Goal: Use online tool/utility: Utilize a website feature to perform a specific function

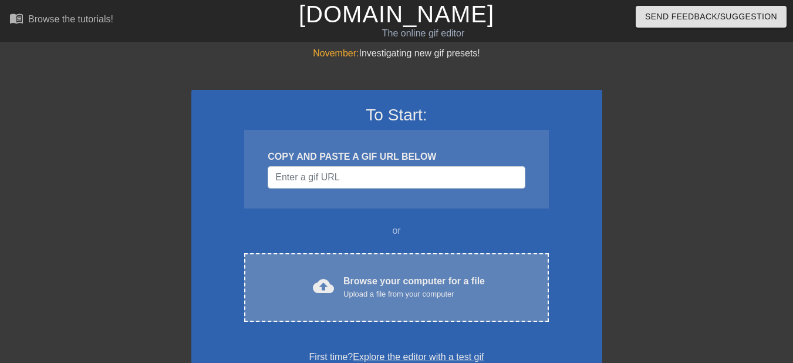
click at [358, 297] on div "Upload a file from your computer" at bounding box center [413, 294] width 141 height 12
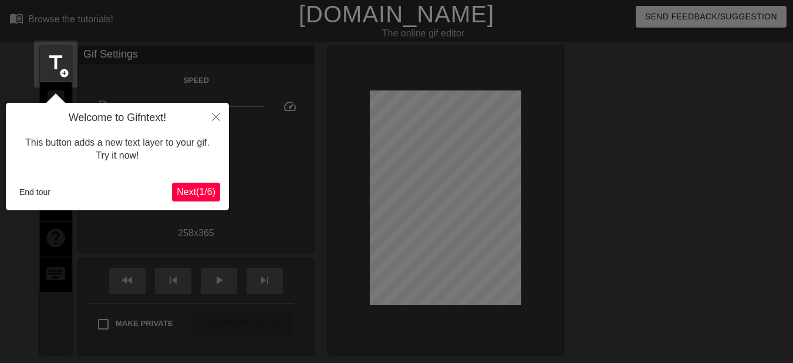
scroll to position [29, 0]
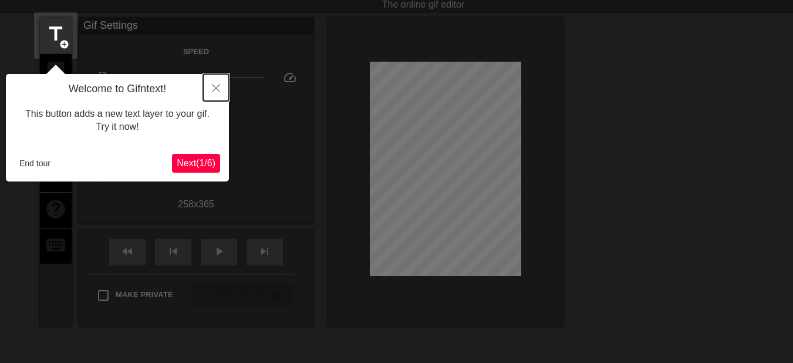
click at [215, 90] on icon "Close" at bounding box center [216, 88] width 8 height 8
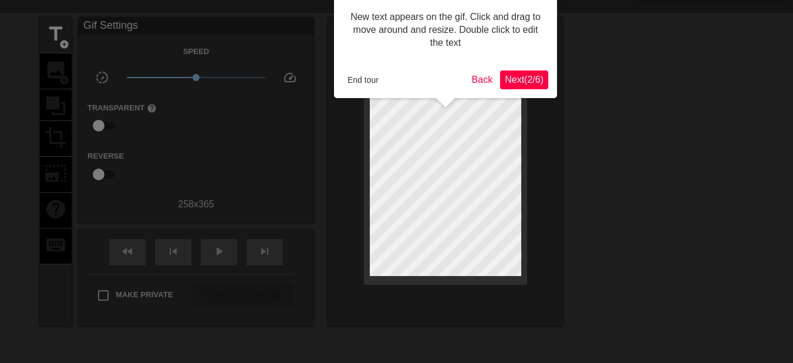
scroll to position [0, 0]
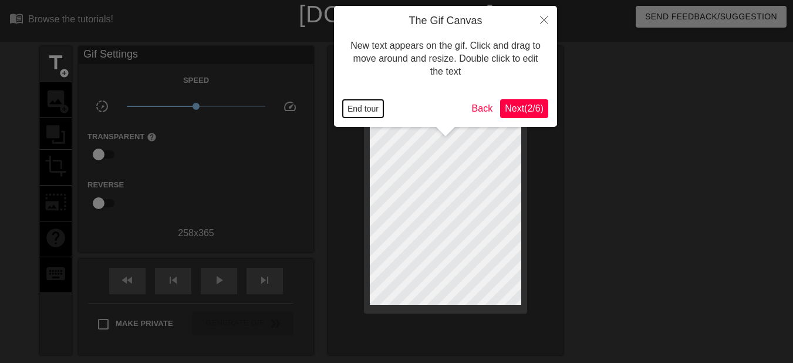
click at [363, 108] on button "End tour" at bounding box center [363, 109] width 41 height 18
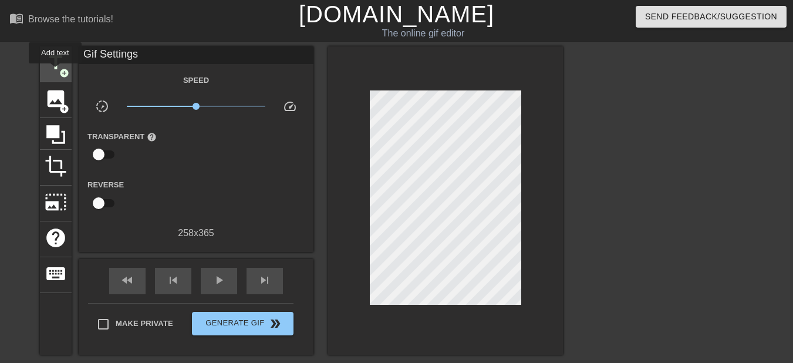
click at [55, 72] on span "title" at bounding box center [56, 63] width 22 height 22
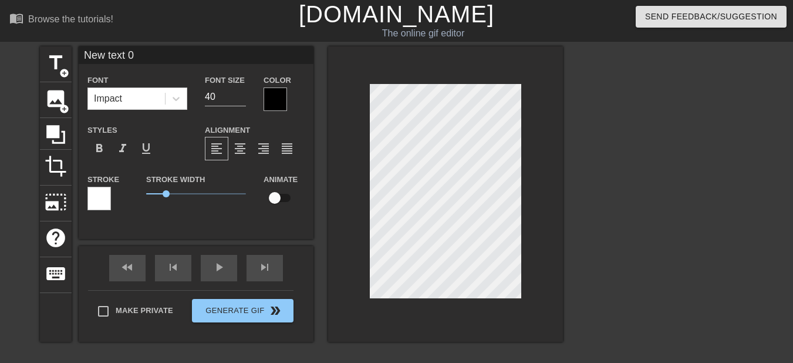
scroll to position [1, 2]
paste textarea "Buona festa della Madonna Addolorata"
type input "Buona festa della Madonna Addolorata"
type textarea "Buona festa della Madonna Addolorata"
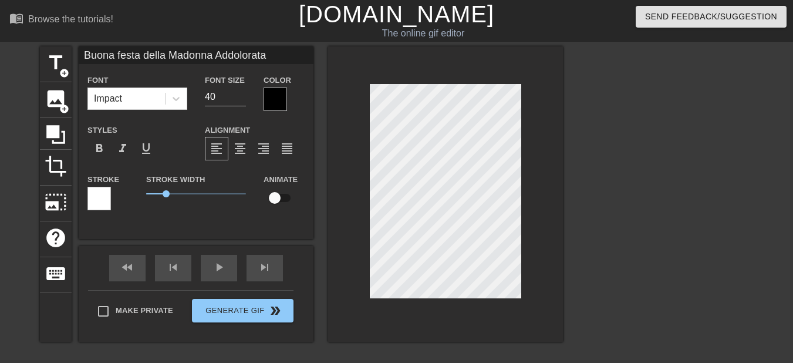
scroll to position [1, 8]
click at [333, 276] on div at bounding box center [445, 193] width 235 height 295
click at [241, 100] on input "39" at bounding box center [225, 96] width 41 height 19
click at [241, 100] on input "38" at bounding box center [225, 96] width 41 height 19
click at [241, 100] on input "37" at bounding box center [225, 96] width 41 height 19
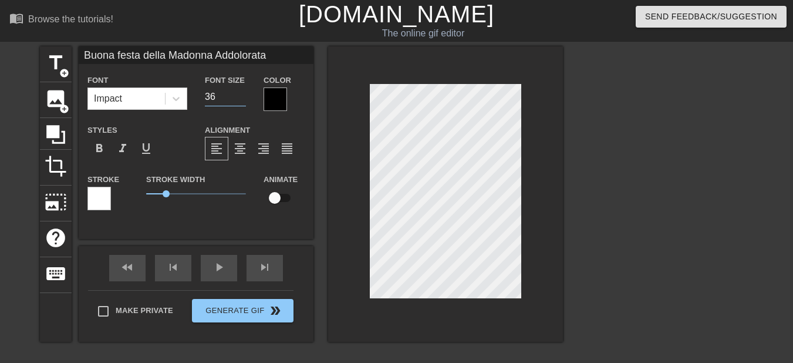
click at [241, 100] on input "36" at bounding box center [225, 96] width 41 height 19
click at [241, 100] on input "35" at bounding box center [225, 96] width 41 height 19
click at [241, 100] on input "34" at bounding box center [225, 96] width 41 height 19
click at [241, 100] on input "33" at bounding box center [225, 96] width 41 height 19
click at [241, 100] on input "32" at bounding box center [225, 96] width 41 height 19
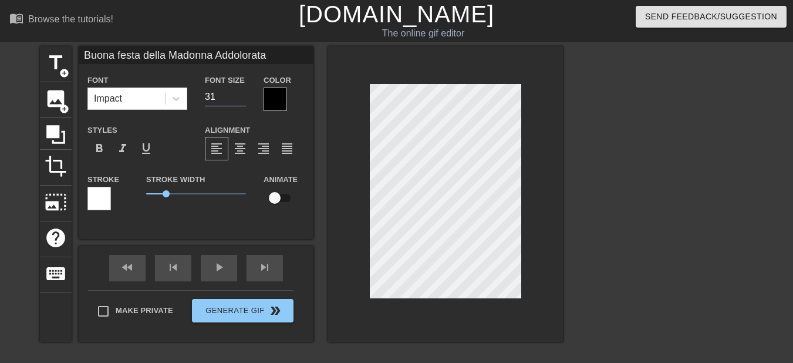
click at [241, 100] on input "31" at bounding box center [225, 96] width 41 height 19
click at [241, 100] on input "30" at bounding box center [225, 96] width 41 height 19
click at [241, 100] on input "29" at bounding box center [225, 96] width 41 height 19
click at [241, 100] on input "28" at bounding box center [225, 96] width 41 height 19
click at [241, 100] on input "27" at bounding box center [225, 96] width 41 height 19
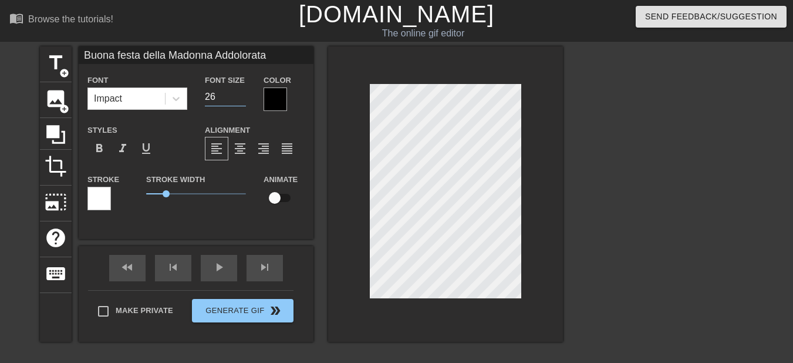
click at [241, 100] on input "26" at bounding box center [225, 96] width 41 height 19
type input "14"
click at [241, 100] on input "14" at bounding box center [225, 96] width 41 height 19
click at [524, 296] on div at bounding box center [445, 193] width 235 height 295
click at [207, 315] on span "Generate Gif double_arrow" at bounding box center [243, 311] width 92 height 14
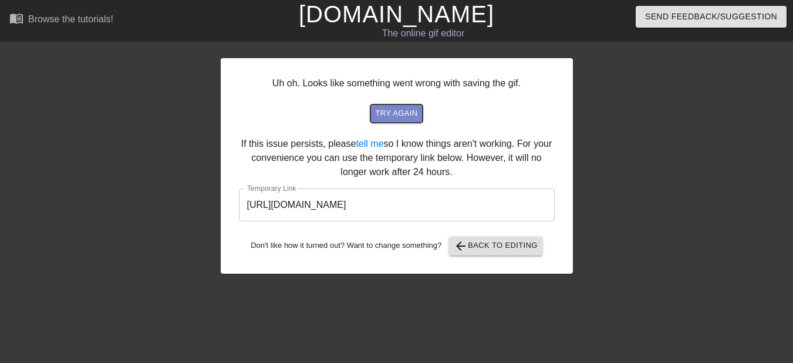
click at [396, 108] on span "try again" at bounding box center [396, 114] width 42 height 14
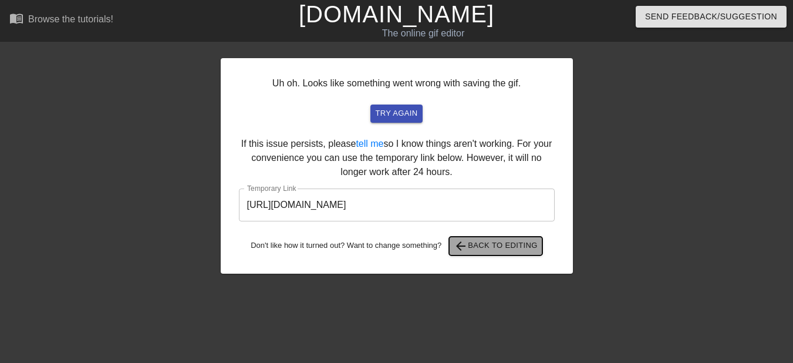
click at [493, 245] on span "arrow_back Back to Editing" at bounding box center [496, 246] width 84 height 14
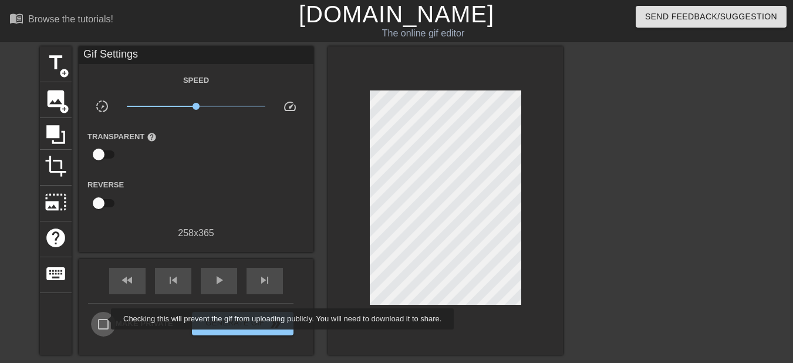
click at [103, 319] on input "Make Private" at bounding box center [103, 324] width 25 height 25
checkbox input "true"
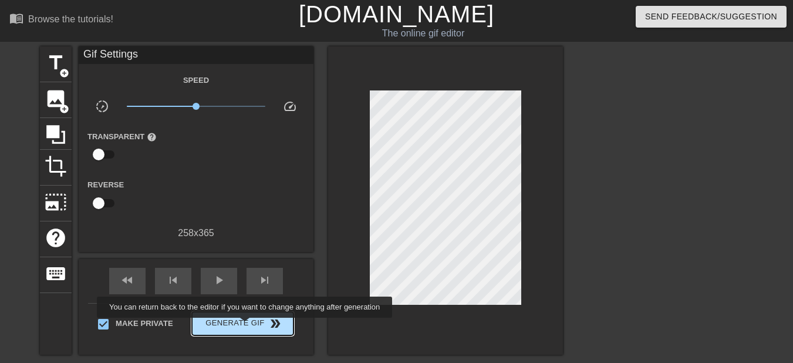
click at [246, 326] on span "Generate Gif double_arrow" at bounding box center [243, 323] width 92 height 14
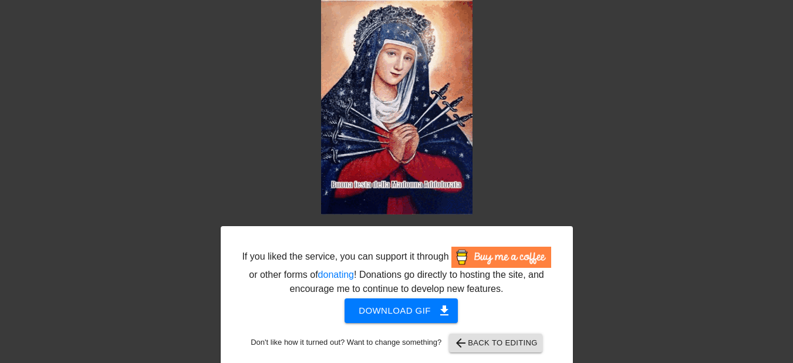
scroll to position [59, 0]
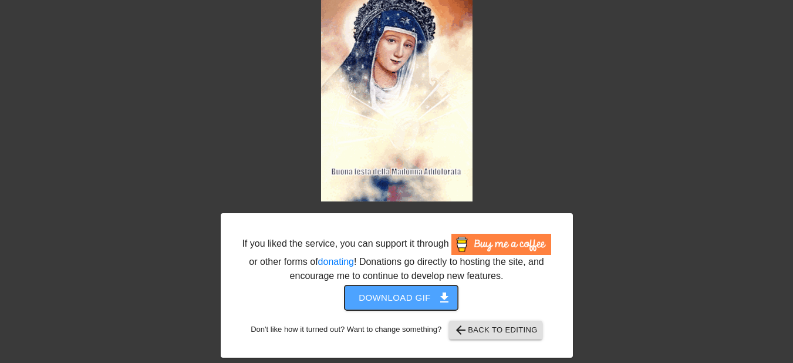
click at [389, 294] on span "Download gif get_app" at bounding box center [401, 297] width 85 height 15
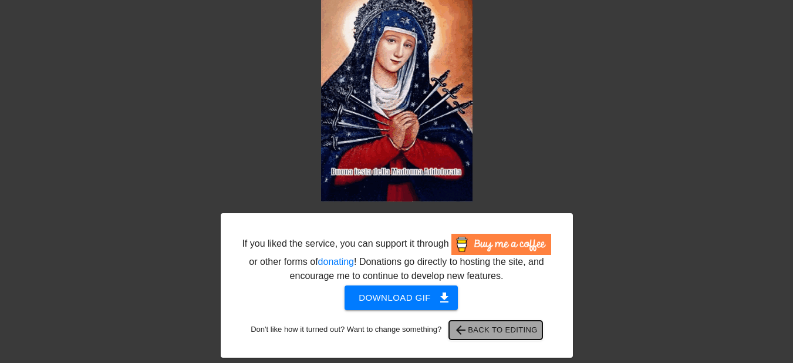
click at [490, 323] on span "arrow_back Back to Editing" at bounding box center [496, 330] width 84 height 14
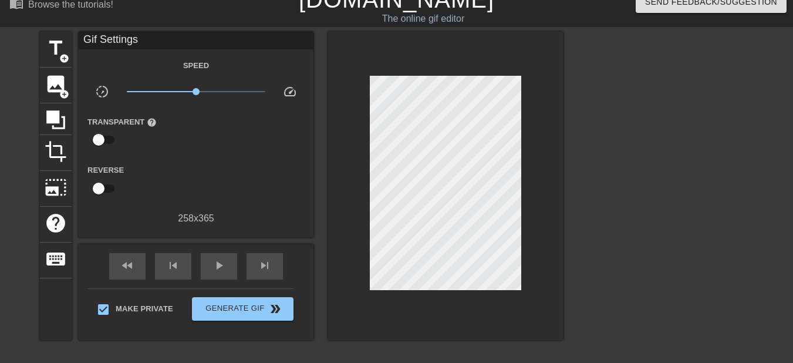
scroll to position [0, 0]
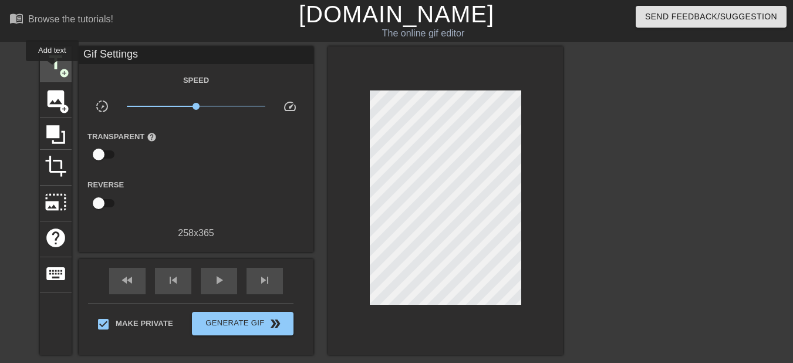
click at [52, 69] on span "title" at bounding box center [56, 63] width 22 height 22
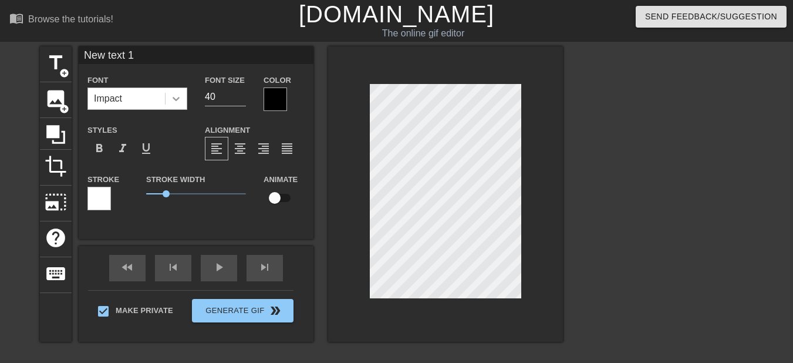
click at [173, 95] on icon at bounding box center [176, 99] width 12 height 12
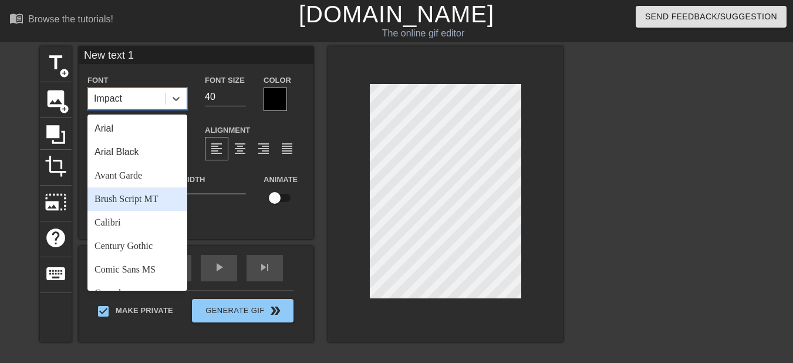
click at [113, 202] on div "Brush Script MT" at bounding box center [137, 198] width 100 height 23
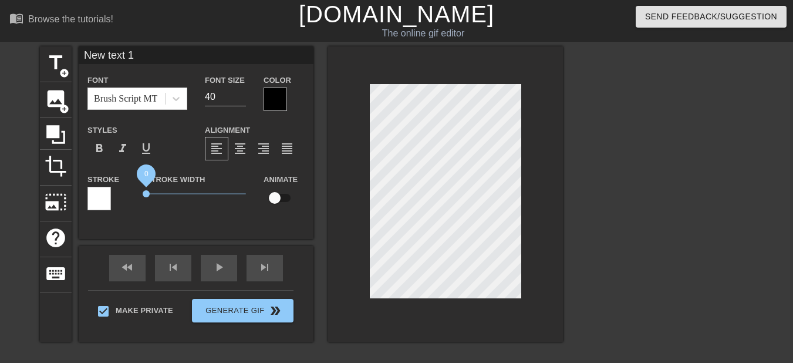
drag, startPoint x: 165, startPoint y: 191, endPoint x: 144, endPoint y: 192, distance: 21.1
click at [144, 192] on span "0" at bounding box center [146, 193] width 7 height 7
type input "Buona festa della Madonna Addolorata"
type input "14"
type input "New text 1"
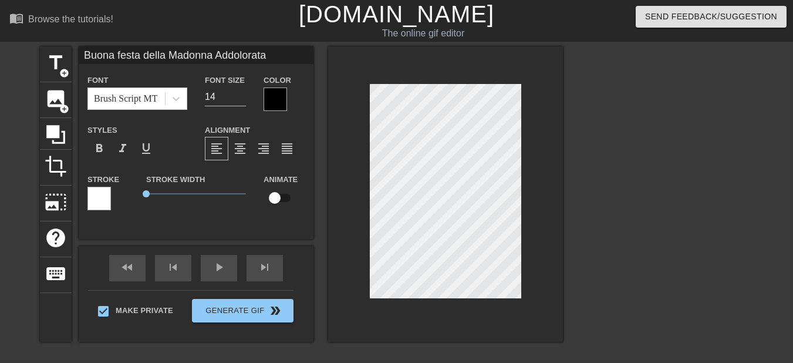
type input "40"
drag, startPoint x: 167, startPoint y: 196, endPoint x: 127, endPoint y: 200, distance: 40.1
click at [127, 200] on div "Stroke Stroke Width 0 Animate" at bounding box center [196, 196] width 235 height 49
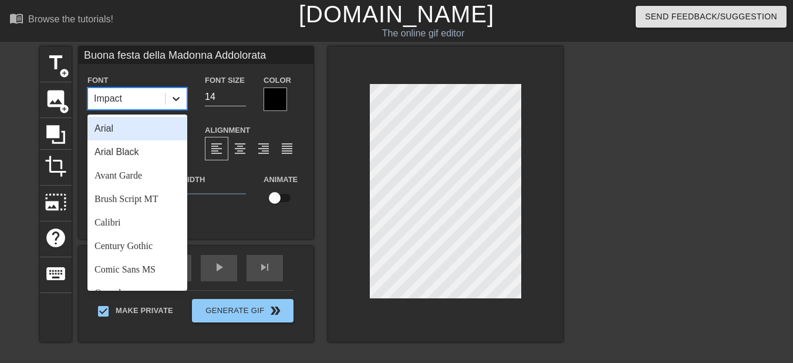
click at [173, 102] on icon at bounding box center [176, 99] width 12 height 12
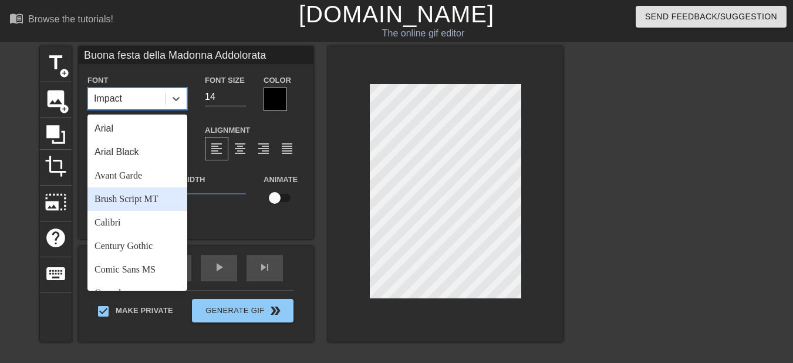
click at [134, 201] on div "Brush Script MT" at bounding box center [137, 198] width 100 height 23
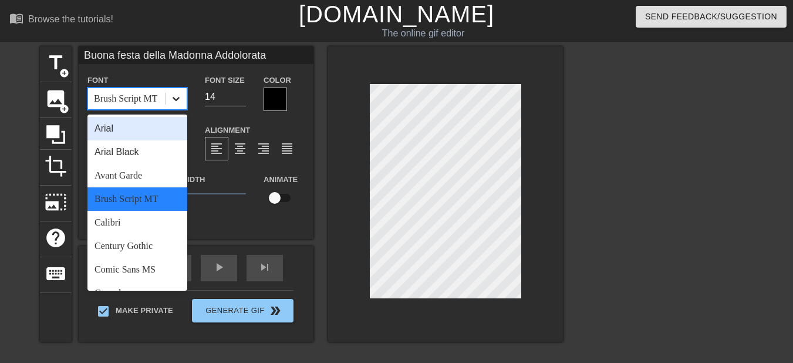
click at [181, 96] on icon at bounding box center [176, 99] width 12 height 12
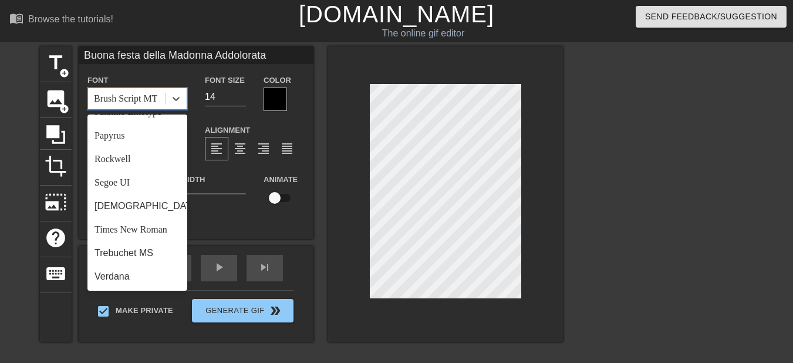
scroll to position [416, 0]
click at [120, 135] on div "Papyrus" at bounding box center [137, 135] width 100 height 23
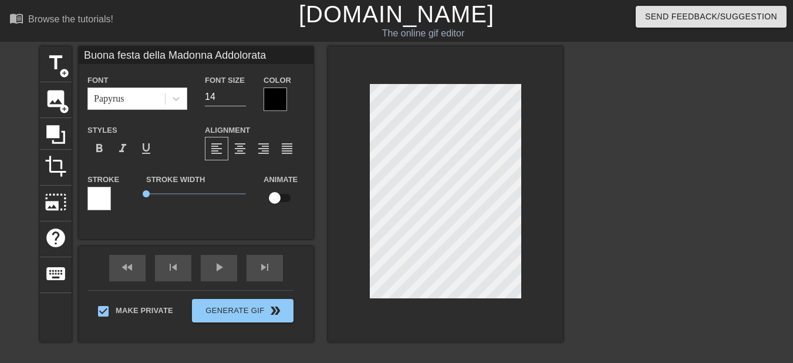
scroll to position [2, 6]
type input "Buona festa della Madonna Addolorata"
type textarea "Buona festa della Madonna Addolorata"
click at [241, 138] on div "format_align_center" at bounding box center [239, 148] width 23 height 23
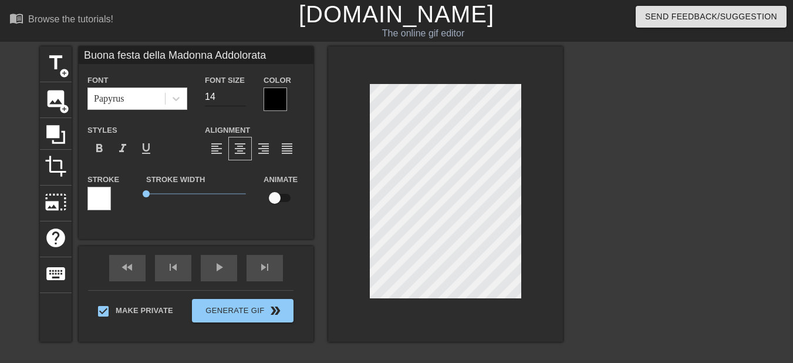
type input "Buona festa della Madonna Addolorata"
type input "15"
click at [240, 93] on input "15" at bounding box center [225, 96] width 41 height 19
type input "Buona festa della Madonna Addolorata"
type input "16"
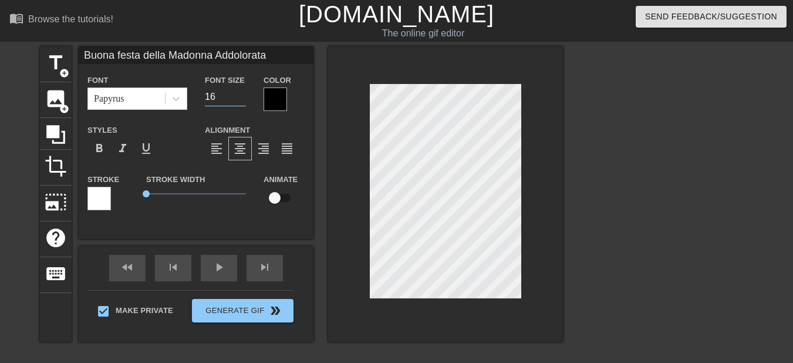
click at [240, 93] on input "16" at bounding box center [225, 96] width 41 height 19
click at [276, 107] on div at bounding box center [275, 98] width 23 height 23
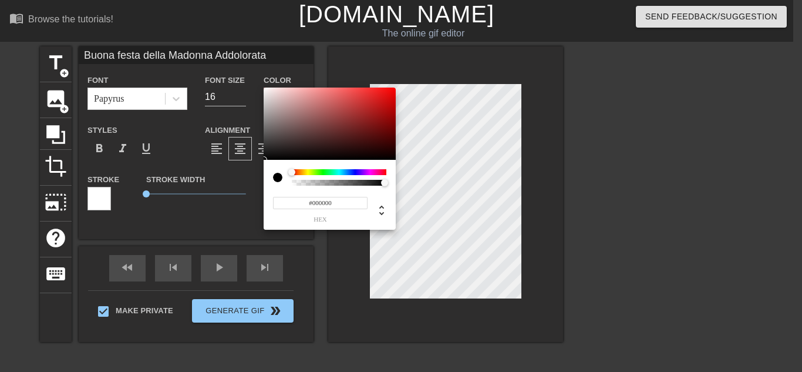
type input "Buona festa della Madonna Addolorata"
type input "#E7DFDF"
click at [268, 94] on div at bounding box center [330, 123] width 132 height 73
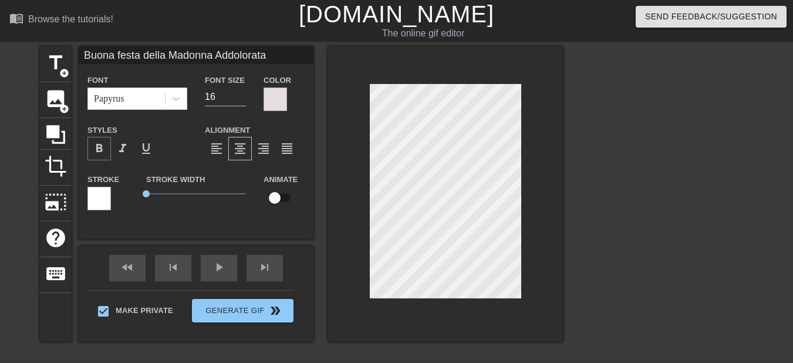
click at [104, 148] on span "format_bold" at bounding box center [99, 148] width 14 height 14
type input "Buona festa della Madonna Addolorata"
type input "17"
click at [238, 94] on input "17" at bounding box center [225, 96] width 41 height 19
type input "Buona festa della Madonna Addolorata"
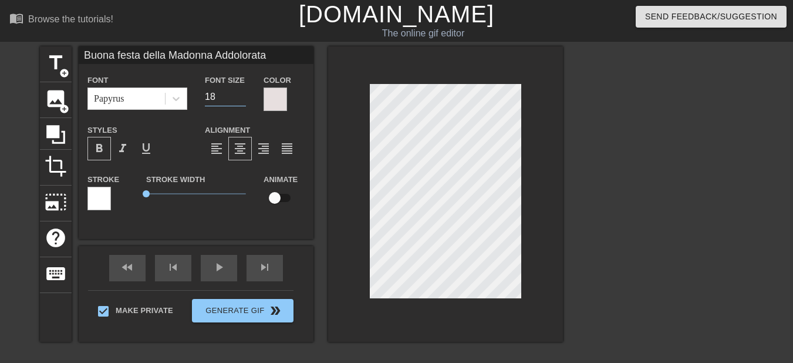
type input "18"
click at [238, 94] on input "18" at bounding box center [225, 96] width 41 height 19
type input "Buona festa della Madonna Addolorata"
type input "19"
click at [238, 94] on input "19" at bounding box center [225, 96] width 41 height 19
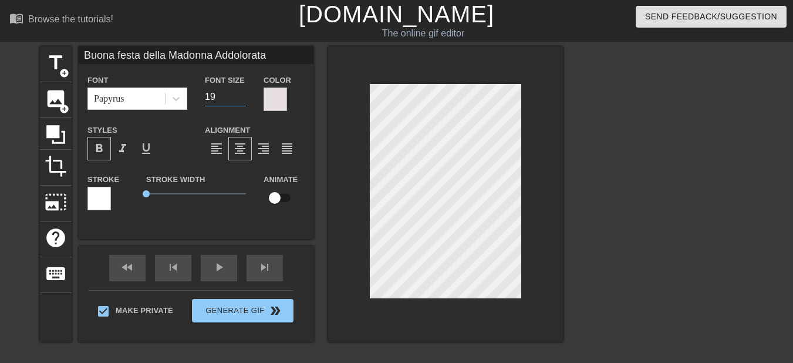
type input "Buona festa della Madonna Addolorata"
type input "20"
click at [238, 94] on input "20" at bounding box center [225, 96] width 41 height 19
type input "Buona festa della Madonna Addolorata"
type input "21"
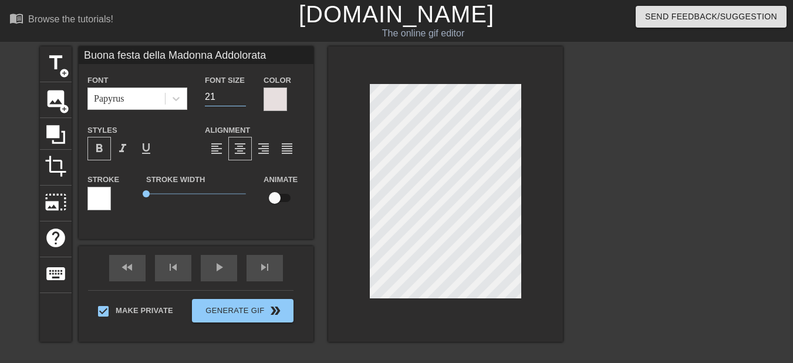
click at [238, 94] on input "21" at bounding box center [225, 96] width 41 height 19
type input "Buona festa della Madonna Addolorata"
type input "22"
click at [238, 94] on input "22" at bounding box center [225, 96] width 41 height 19
type input "Buona festa della Madonna Addolorata"
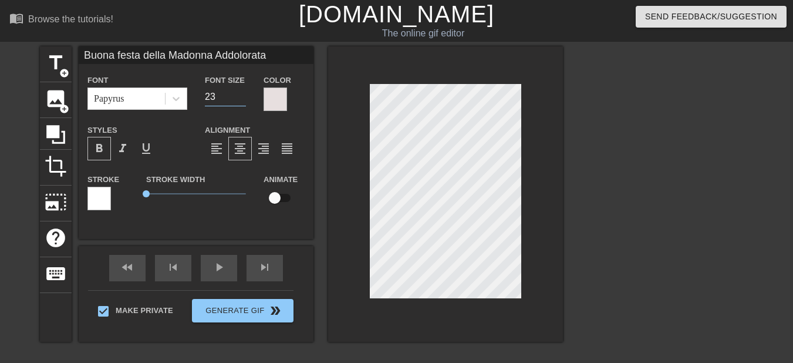
type input "23"
click at [238, 94] on input "23" at bounding box center [225, 96] width 41 height 19
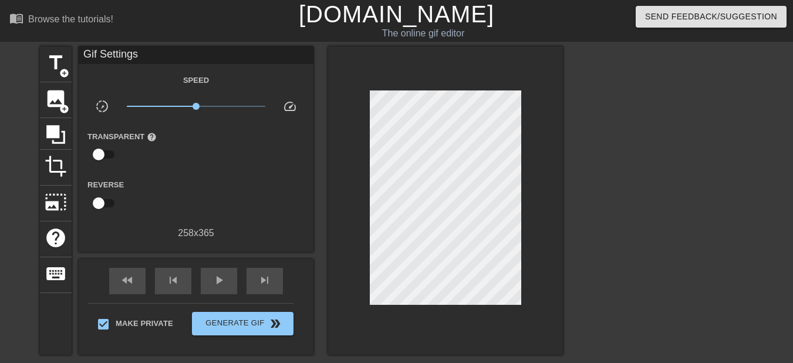
click at [578, 221] on div at bounding box center [665, 222] width 176 height 352
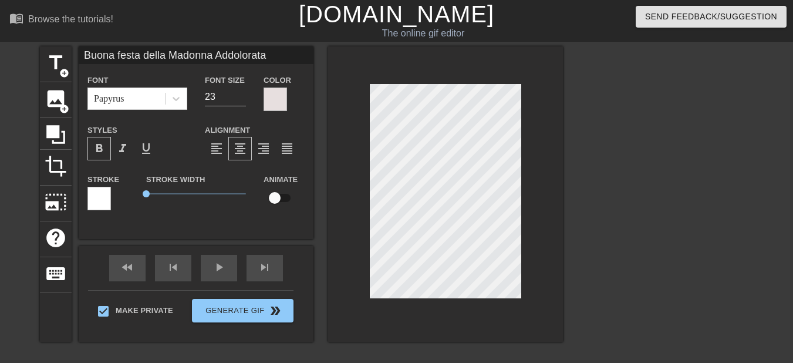
scroll to position [2, 1]
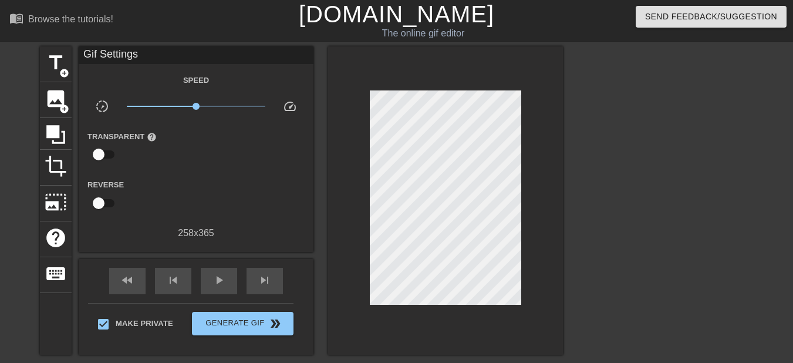
click at [616, 303] on div at bounding box center [665, 222] width 176 height 352
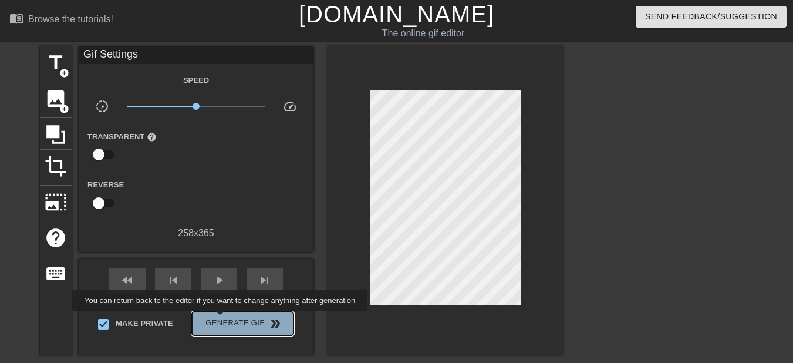
click at [221, 319] on span "Generate Gif double_arrow" at bounding box center [243, 323] width 92 height 14
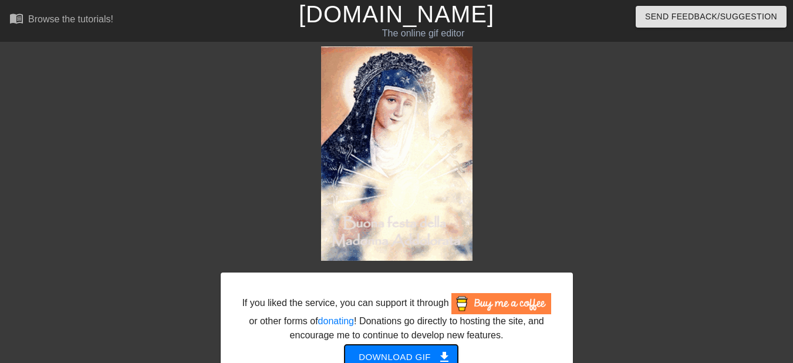
click at [393, 359] on span "Download gif get_app" at bounding box center [401, 356] width 85 height 15
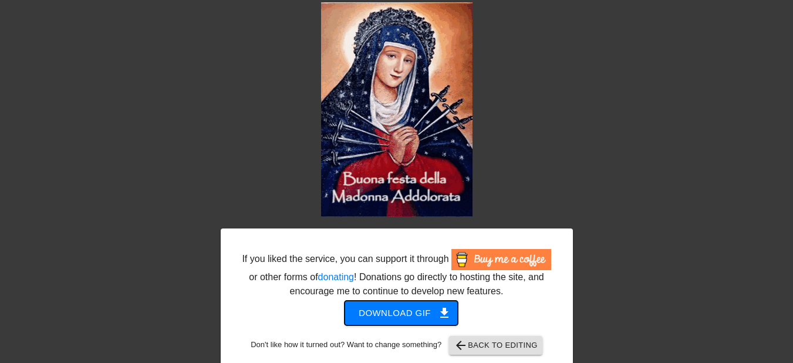
scroll to position [59, 0]
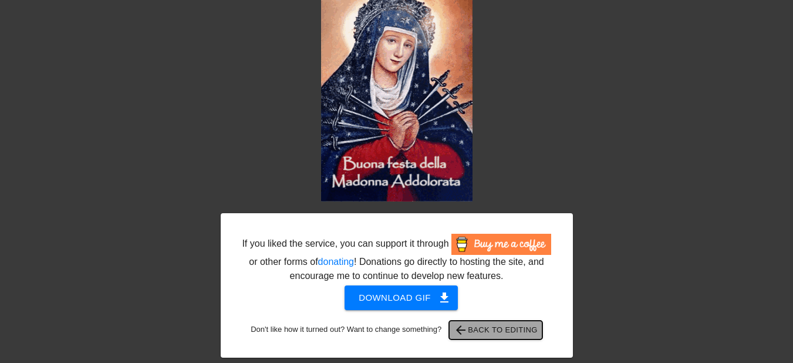
click at [495, 328] on span "arrow_back Back to Editing" at bounding box center [496, 330] width 84 height 14
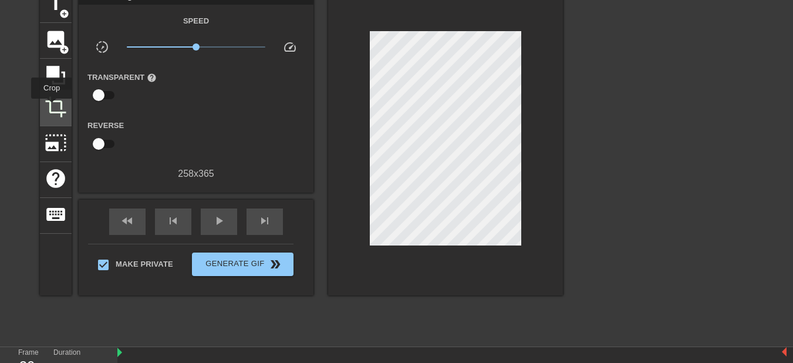
click at [52, 107] on span "crop" at bounding box center [56, 107] width 22 height 22
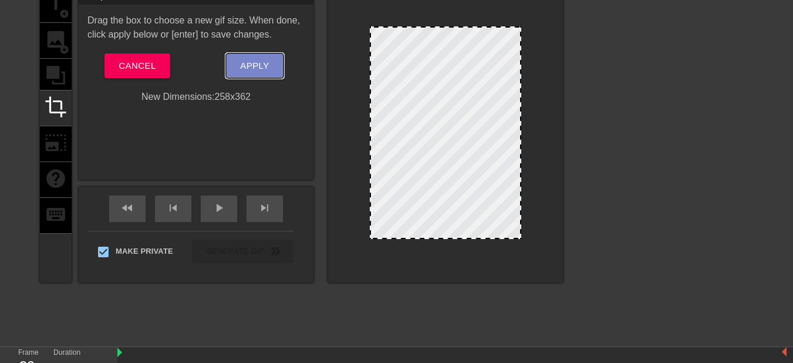
click at [241, 65] on span "Apply" at bounding box center [254, 65] width 29 height 15
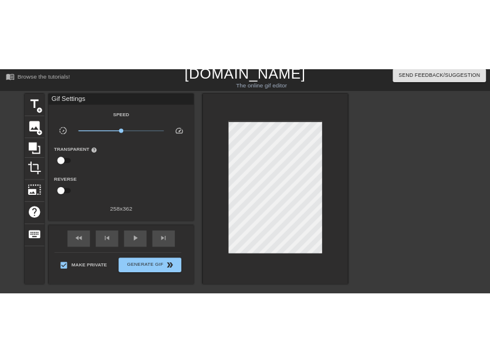
scroll to position [0, 0]
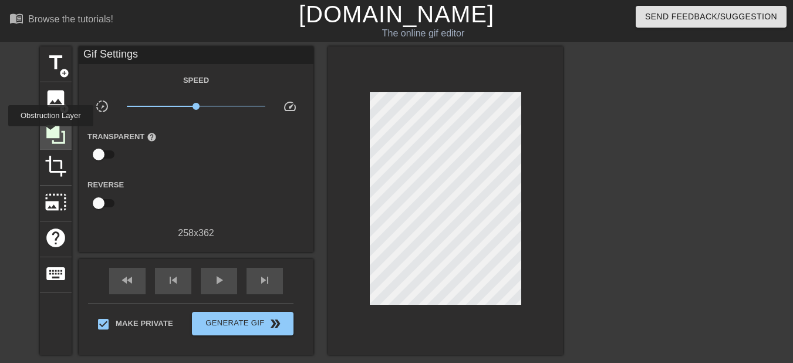
click at [50, 134] on icon at bounding box center [55, 134] width 19 height 19
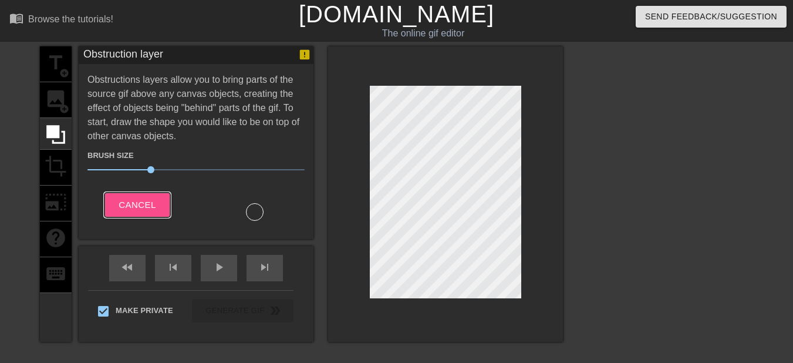
click at [123, 204] on span "Cancel" at bounding box center [137, 204] width 37 height 15
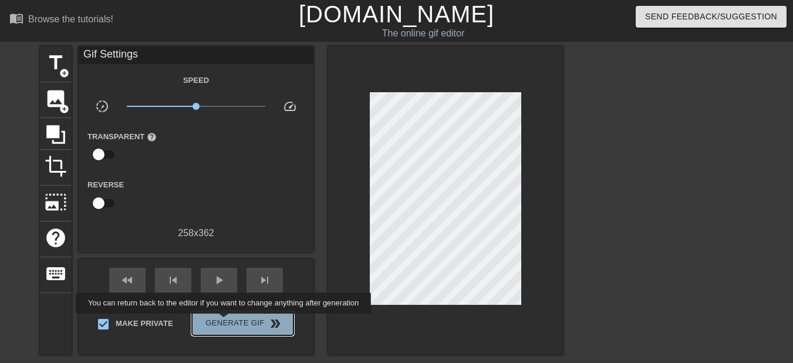
click at [225, 322] on span "Generate Gif double_arrow" at bounding box center [243, 323] width 92 height 14
